Goal: Obtain resource: Obtain resource

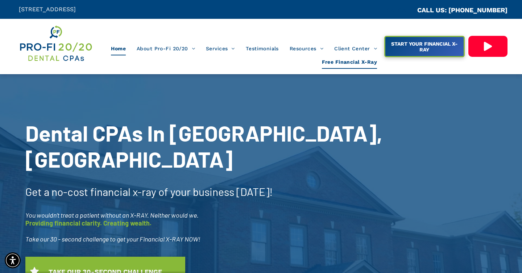
click at [365, 61] on span "Free Financial X-Ray" at bounding box center [349, 62] width 55 height 14
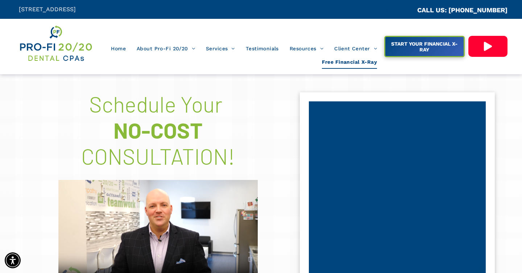
click at [261, 118] on div "NO-COST" at bounding box center [158, 130] width 243 height 26
